Goal: Task Accomplishment & Management: Use online tool/utility

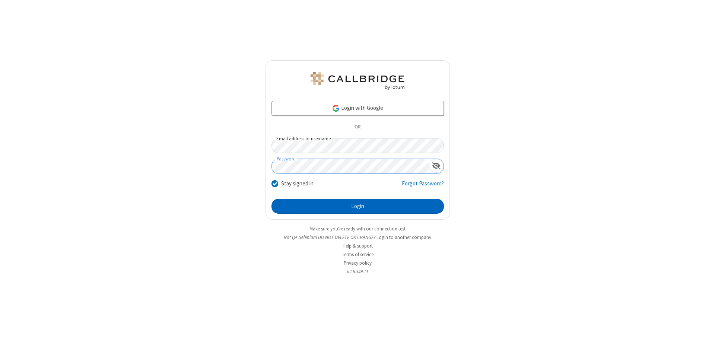
click at [358, 206] on button "Login" at bounding box center [358, 206] width 173 height 15
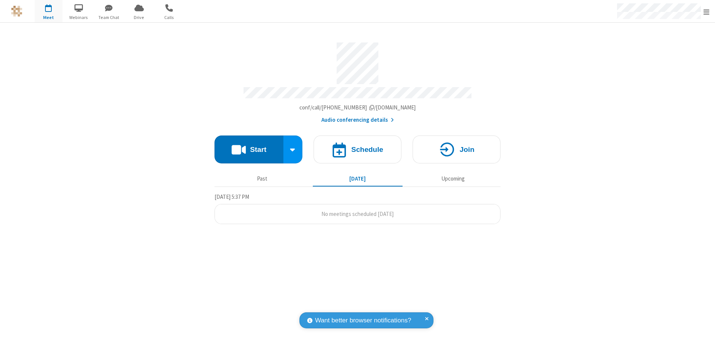
click at [249, 146] on button "Start" at bounding box center [249, 150] width 69 height 28
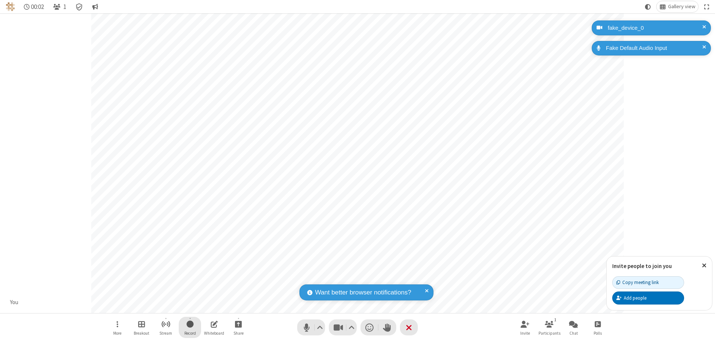
click at [190, 328] on span "Start recording" at bounding box center [190, 324] width 7 height 9
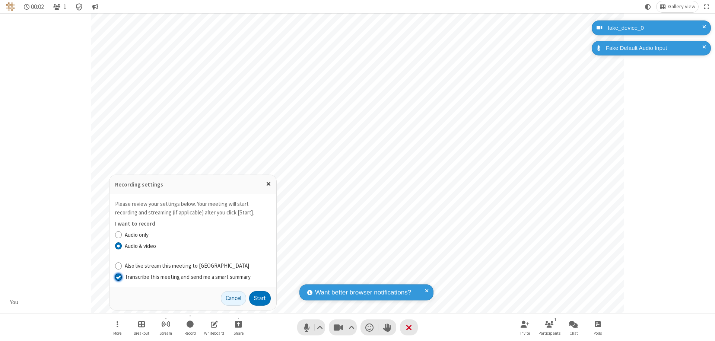
click at [118, 277] on input "Transcribe this meeting and send me a smart summary" at bounding box center [118, 277] width 7 height 8
click at [260, 298] on button "Start" at bounding box center [260, 298] width 22 height 15
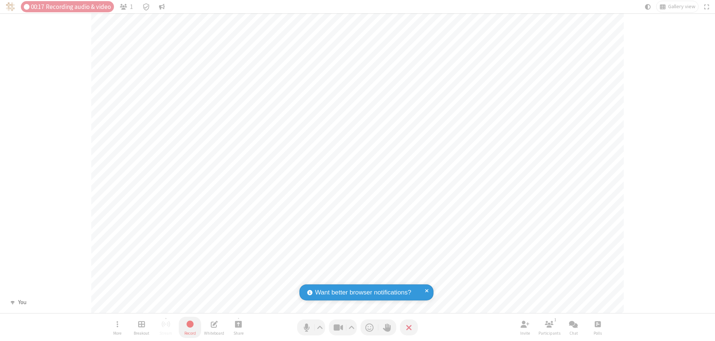
click at [190, 328] on span "Stop recording" at bounding box center [190, 324] width 9 height 9
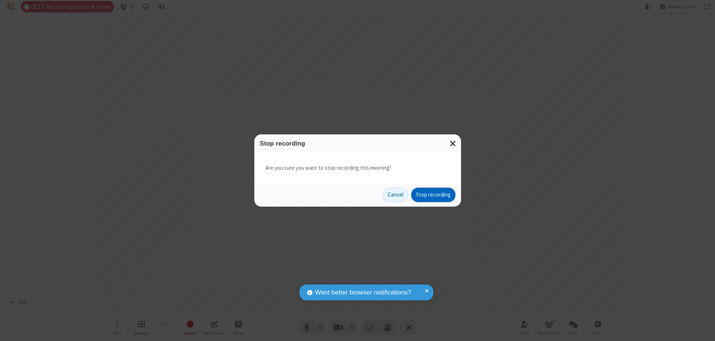
click at [433, 195] on button "Stop recording" at bounding box center [433, 195] width 44 height 15
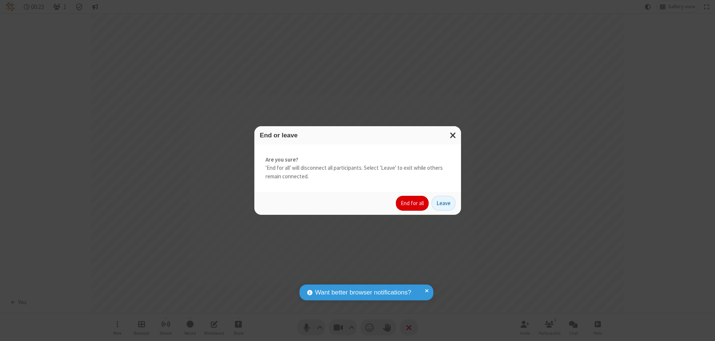
click at [413, 203] on button "End for all" at bounding box center [412, 203] width 33 height 15
